Goal: Task Accomplishment & Management: Use online tool/utility

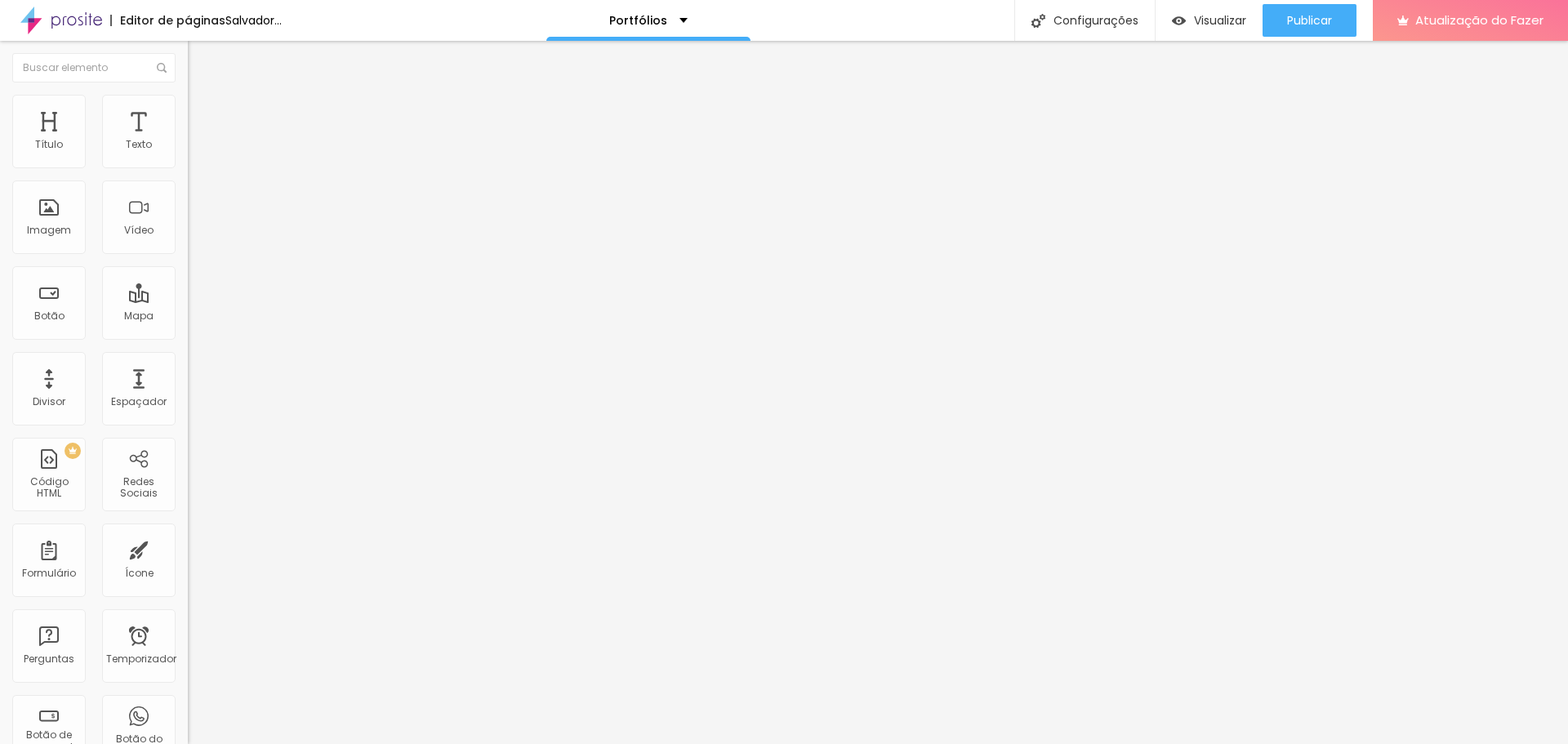
click at [187, 335] on input "[URL][DOMAIN_NAME]" at bounding box center [285, 326] width 196 height 17
paste input "retrato_de_marca_pessoal"
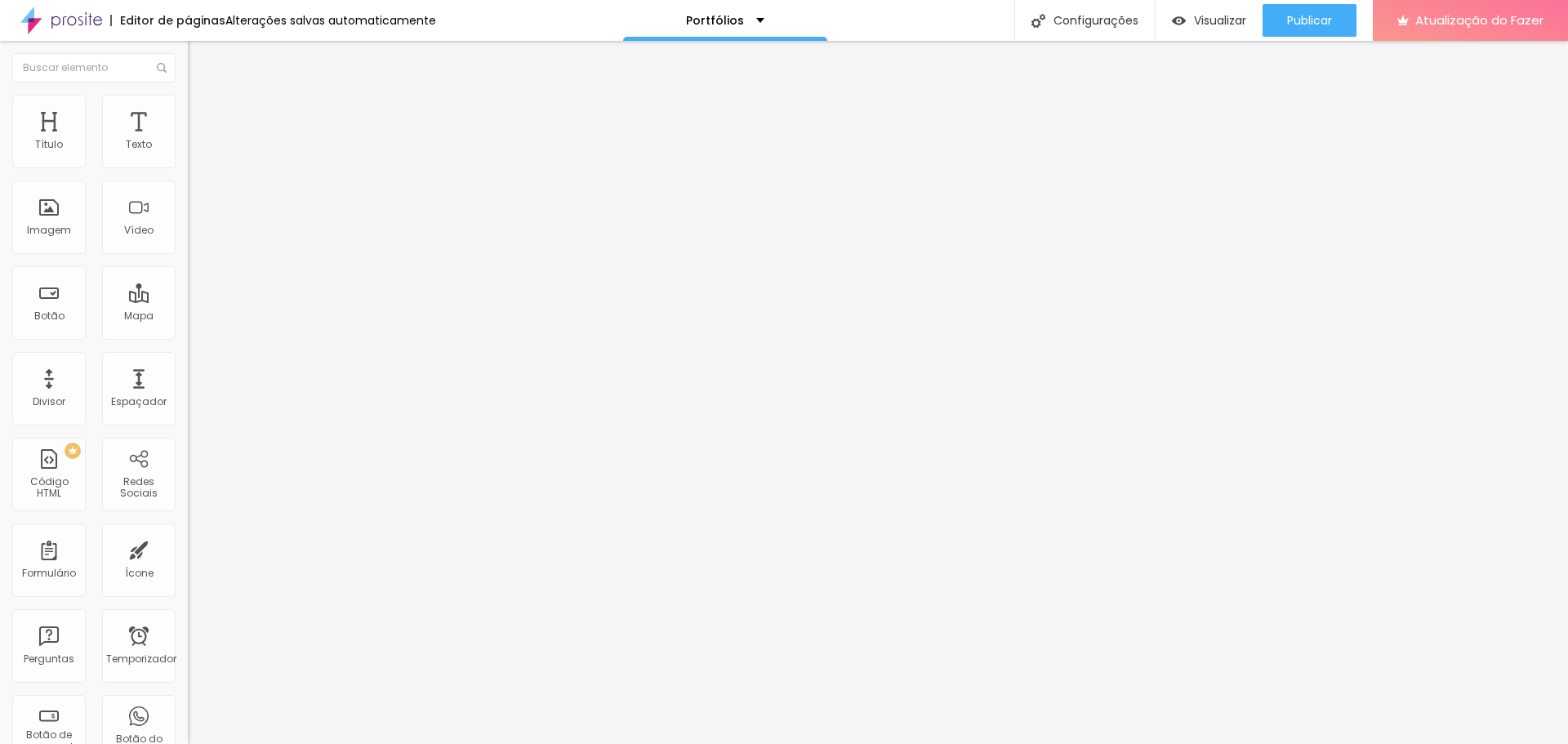
type input "[URL][DOMAIN_NAME]"
click at [187, 531] on div "Editar nulo Conteúdo Estilo Avançado Trocar imagem Descrição da imagem (Alt) Al…" at bounding box center [281, 393] width 187 height 703
click at [1322, 24] on font "Publicar" at bounding box center [1310, 21] width 45 height 17
click at [187, 335] on input "[URL][DOMAIN_NAME]" at bounding box center [285, 326] width 196 height 17
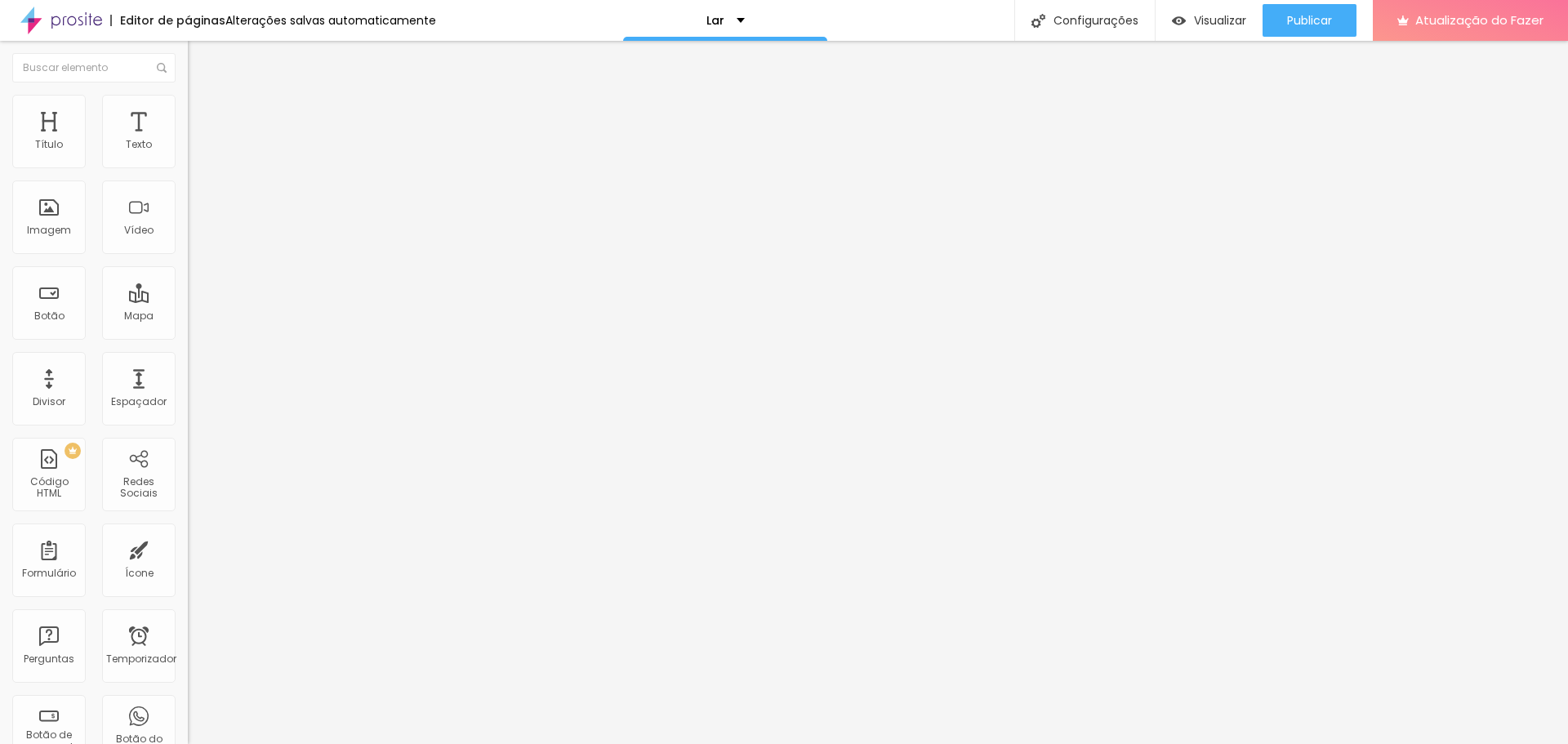
click at [187, 335] on input "[URL][DOMAIN_NAME]" at bounding box center [285, 326] width 196 height 17
paste input "retrato_de_marca_pessoal"
type input "[URL][DOMAIN_NAME]"
